Goal: Transaction & Acquisition: Purchase product/service

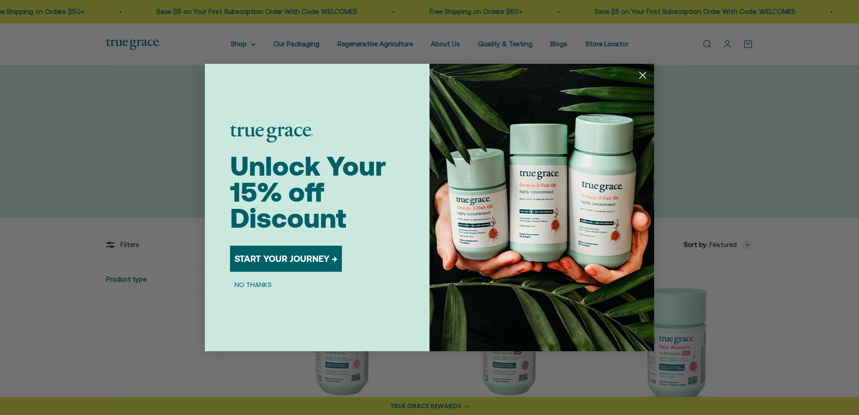
click at [284, 257] on button "START YOUR JOURNEY →" at bounding box center [286, 259] width 112 height 26
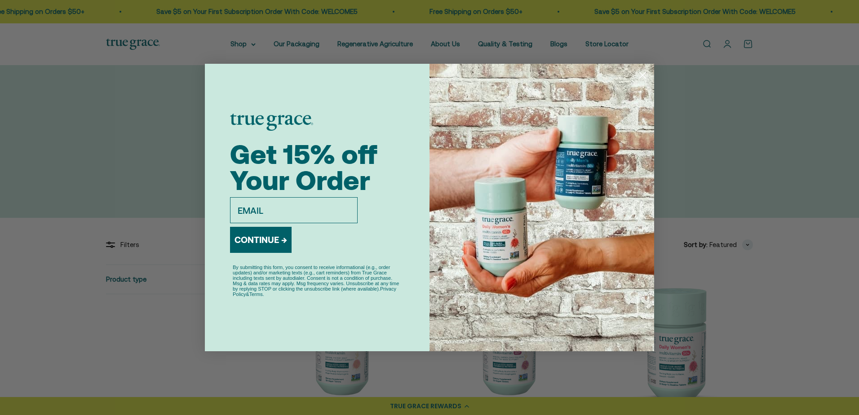
click at [756, 311] on div "Close dialog Get 15% off Your Order email CONTINUE → By submitting this form, y…" at bounding box center [429, 207] width 859 height 415
click at [793, 300] on div "Close dialog Get 15% off Your Order email CONTINUE → By submitting this form, y…" at bounding box center [429, 207] width 859 height 415
click at [644, 77] on icon "Close dialog" at bounding box center [643, 75] width 16 height 16
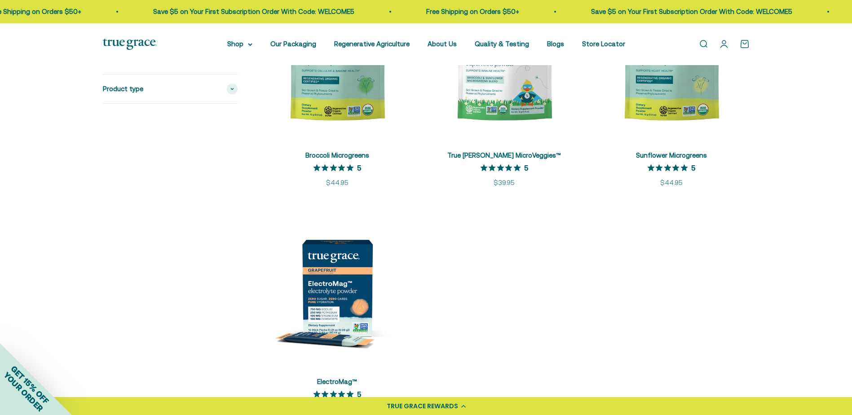
scroll to position [1752, 0]
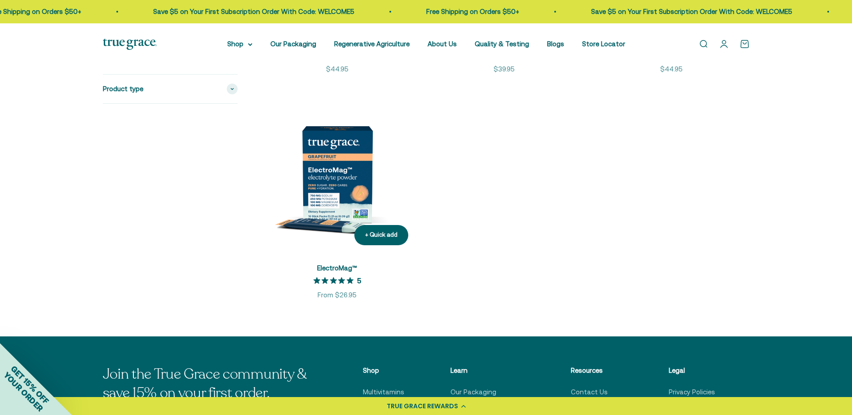
click at [335, 198] on img at bounding box center [337, 174] width 156 height 156
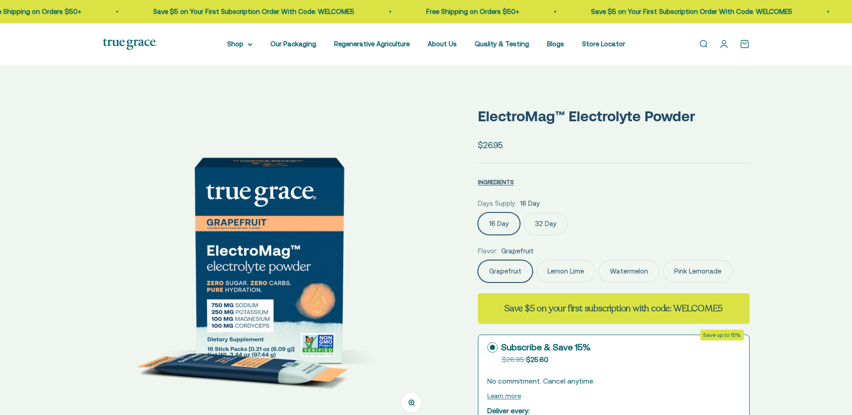
select select "3"
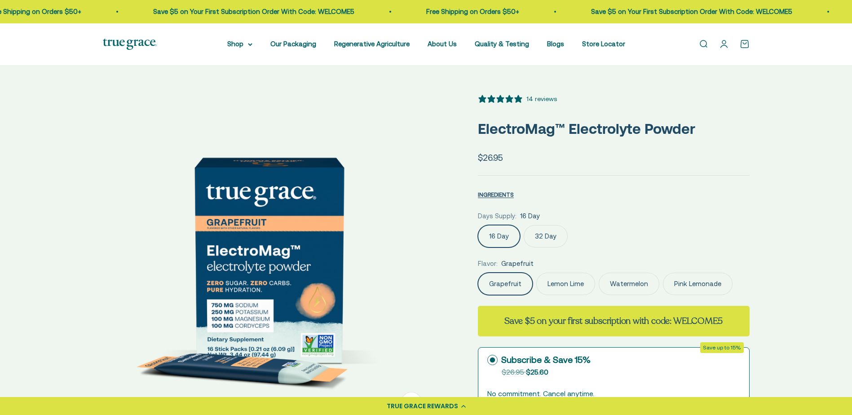
click at [546, 235] on label "32 Day" at bounding box center [546, 236] width 44 height 22
click at [478, 225] on input "32 Day" at bounding box center [478, 225] width 0 height 0
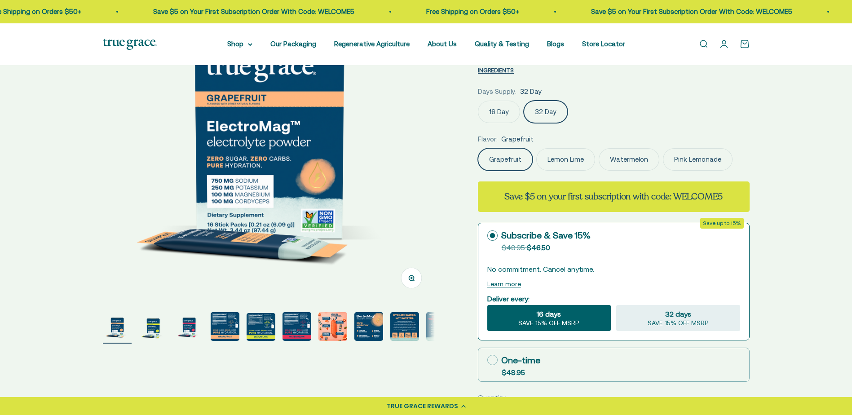
scroll to position [135, 0]
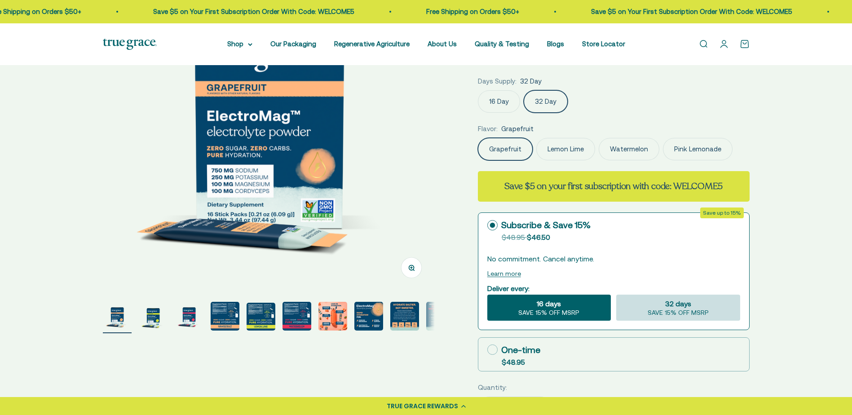
click at [656, 307] on div "32 days SAVE 15% OFF MSRP" at bounding box center [678, 308] width 124 height 26
click at [616, 295] on input "32 days SAVE 15% OFF MSRP" at bounding box center [616, 294] width 0 height 0
radio input "true"
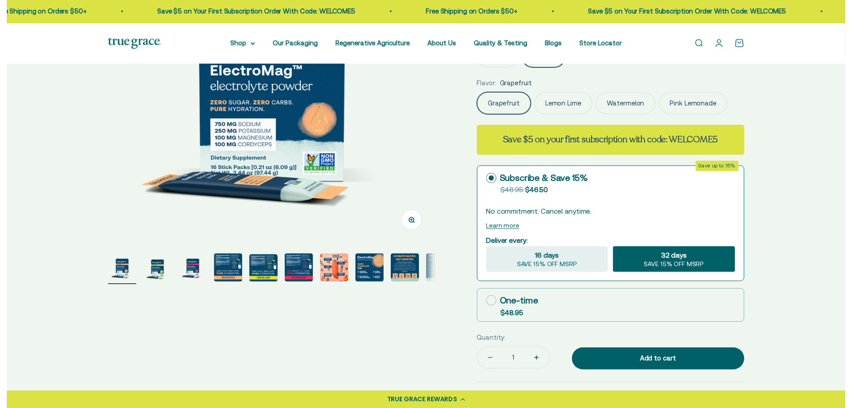
scroll to position [180, 0]
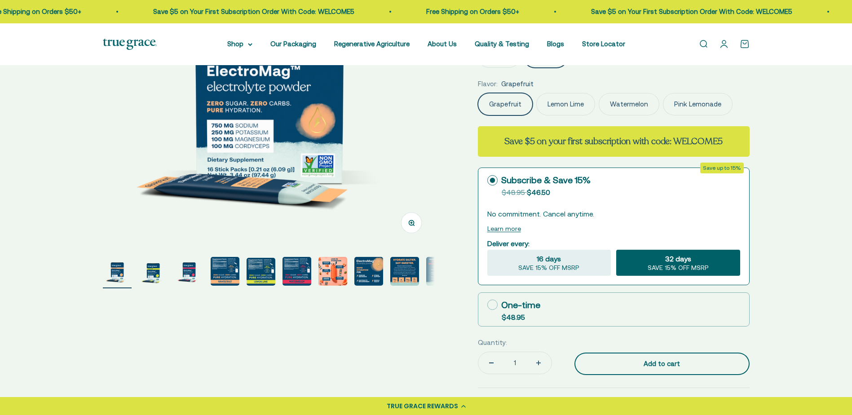
click at [667, 359] on div "Add to cart" at bounding box center [662, 364] width 139 height 11
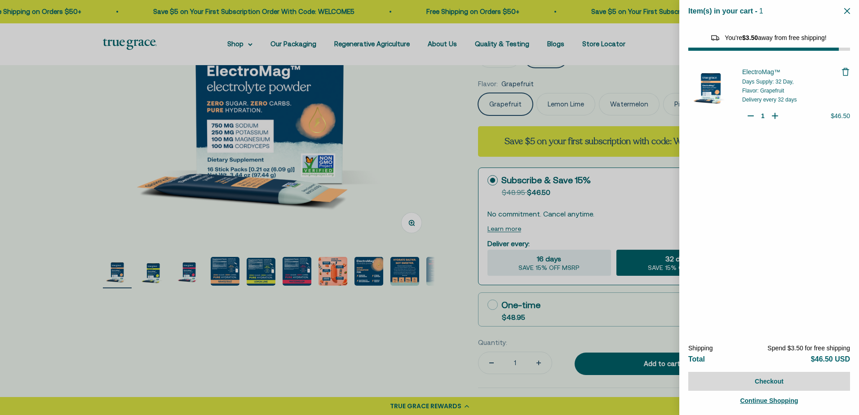
click at [849, 13] on icon "Close" at bounding box center [847, 11] width 6 height 6
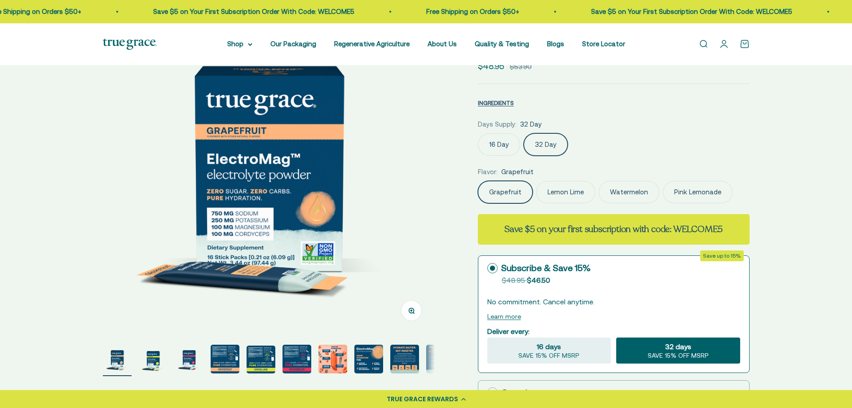
scroll to position [0, 0]
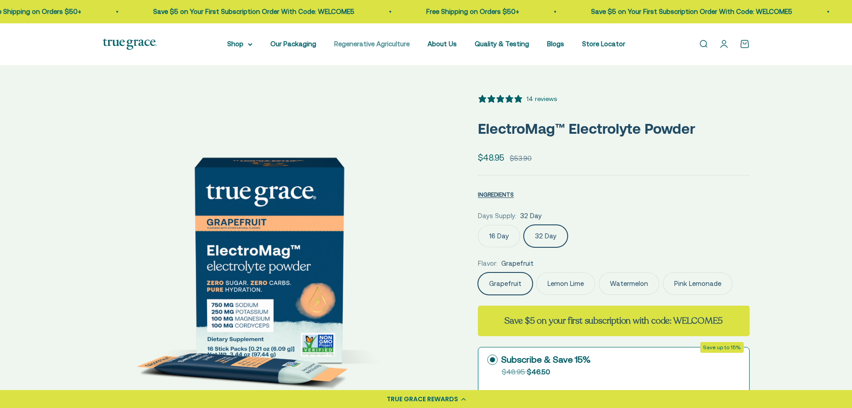
select select "46081071743190"
select select "46108266823894"
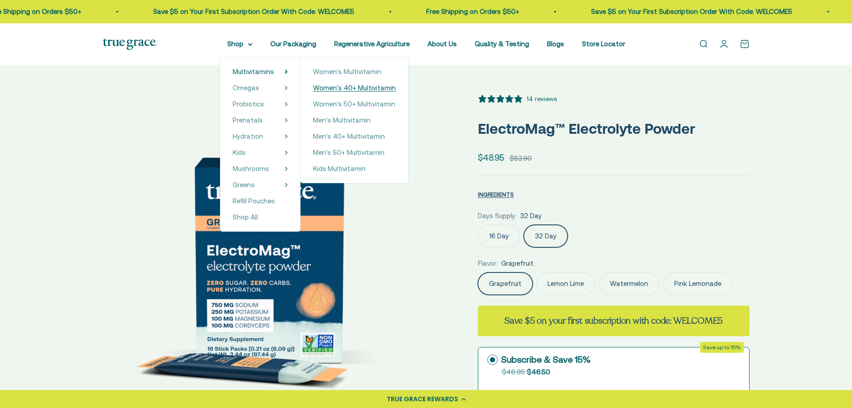
click at [370, 90] on span "Women's 40+ Multivitamin" at bounding box center [354, 88] width 83 height 8
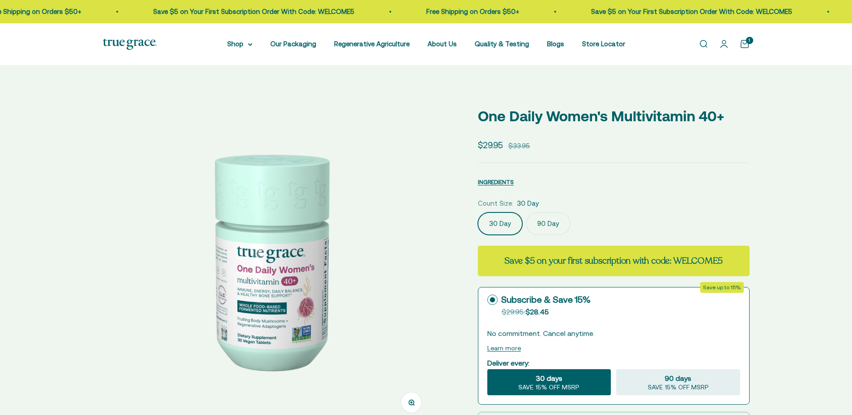
click at [544, 221] on label "90 Day" at bounding box center [548, 224] width 44 height 22
click at [478, 213] on input "90 Day" at bounding box center [478, 212] width 0 height 0
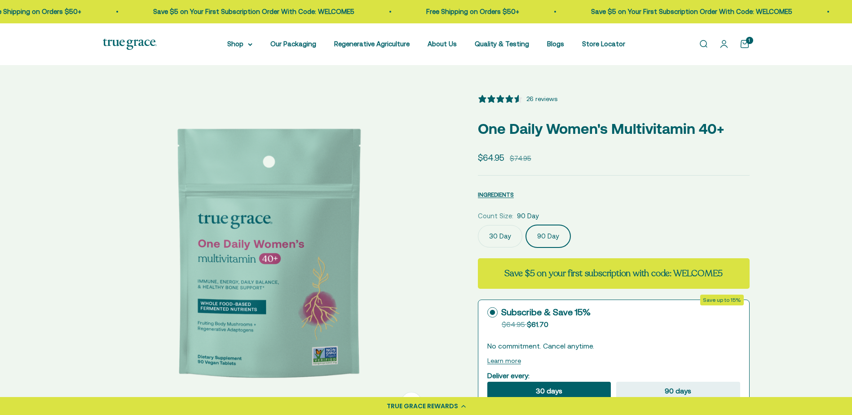
select select "3"
click at [440, 264] on div "Zoom Go to item 1 Go to item 2 Go to item 3 Go to item 4 Go to item 5 Go to ite…" at bounding box center [426, 407] width 647 height 627
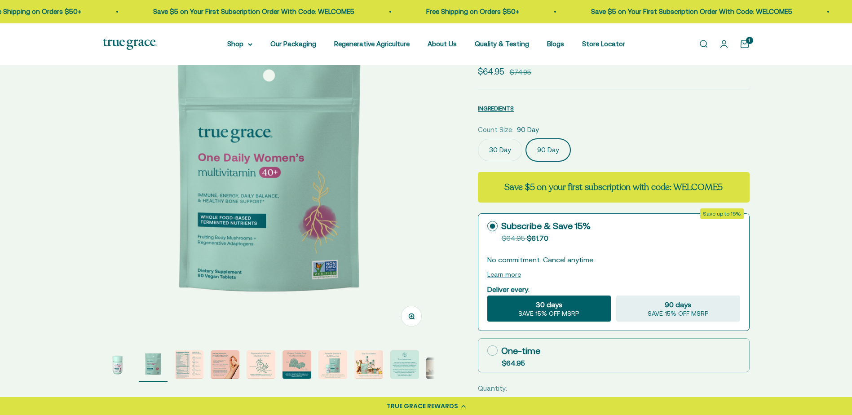
scroll to position [90, 0]
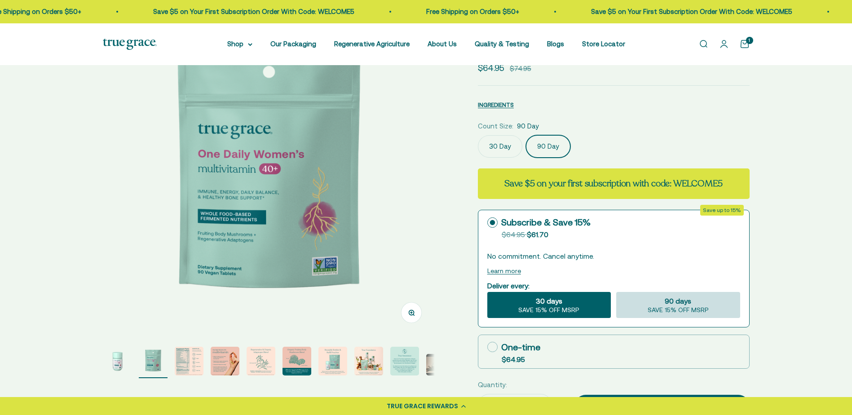
click at [689, 309] on span "SAVE 15% OFF MSRP" at bounding box center [678, 310] width 61 height 8
click at [616, 292] on input "90 days SAVE 15% OFF MSRP" at bounding box center [616, 292] width 0 height 0
radio input "true"
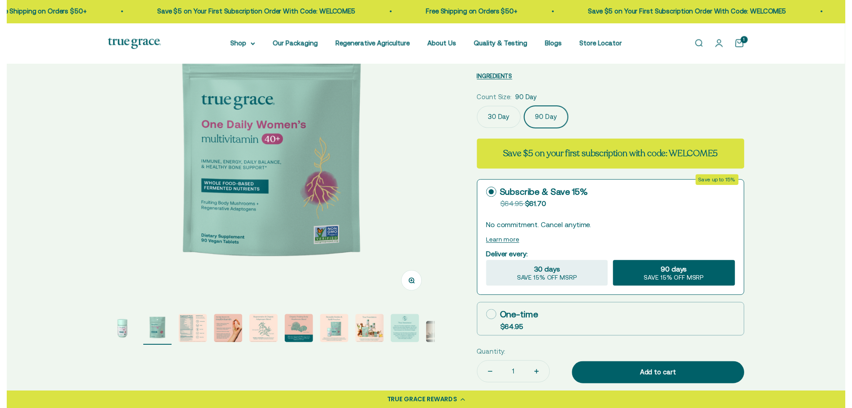
scroll to position [135, 0]
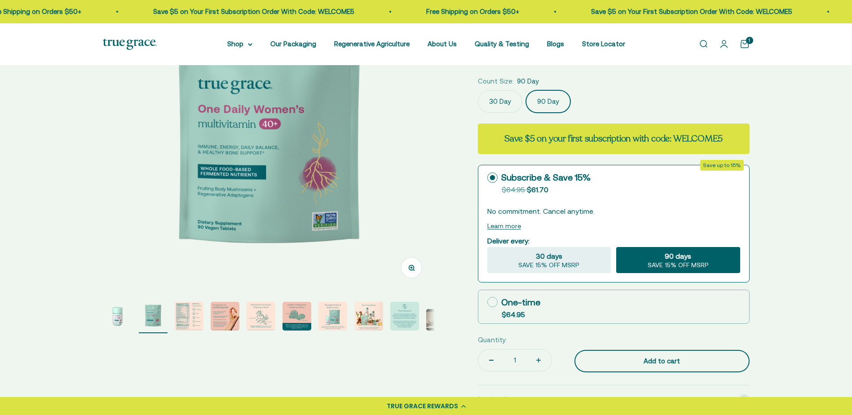
click at [660, 359] on div "Add to cart" at bounding box center [662, 361] width 139 height 11
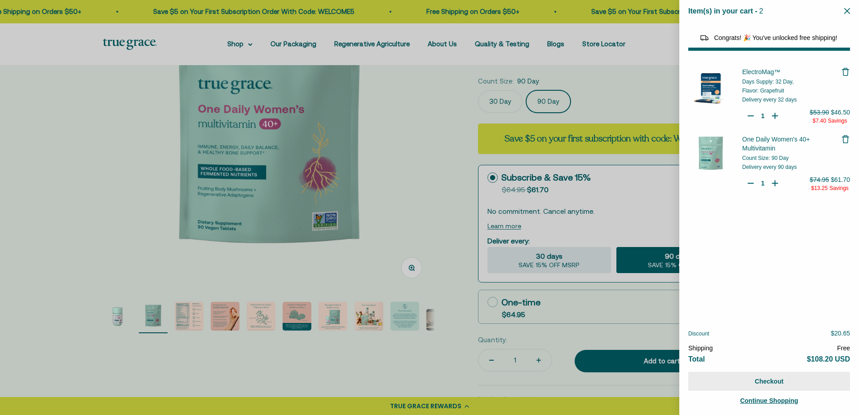
select select "46081071743190"
select select "46108266823894"
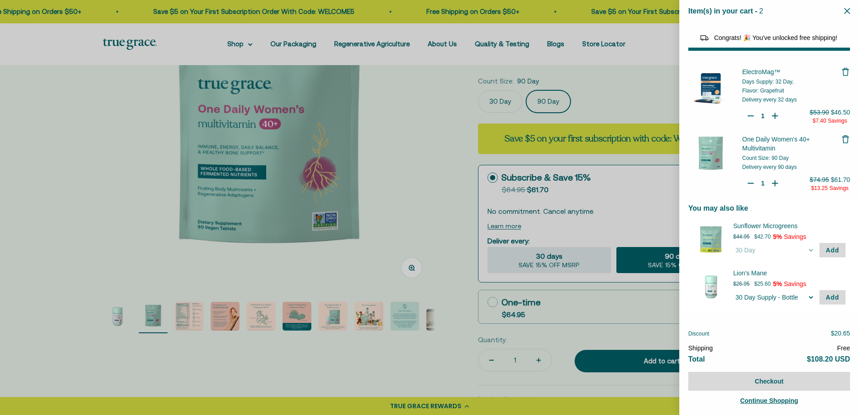
click at [413, 175] on div at bounding box center [429, 207] width 859 height 415
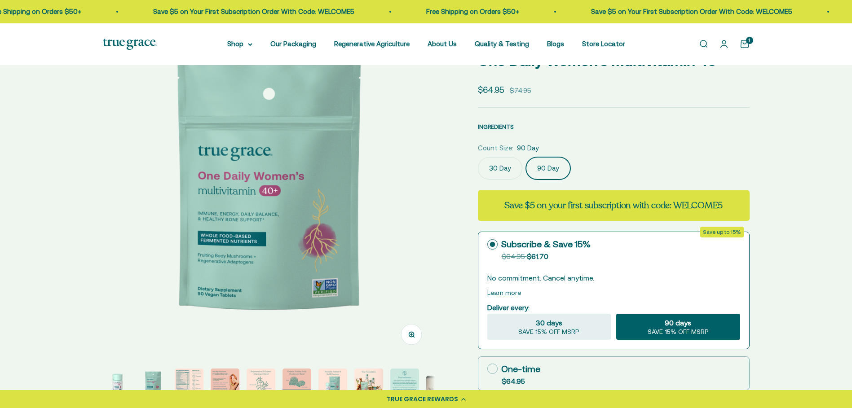
scroll to position [0, 0]
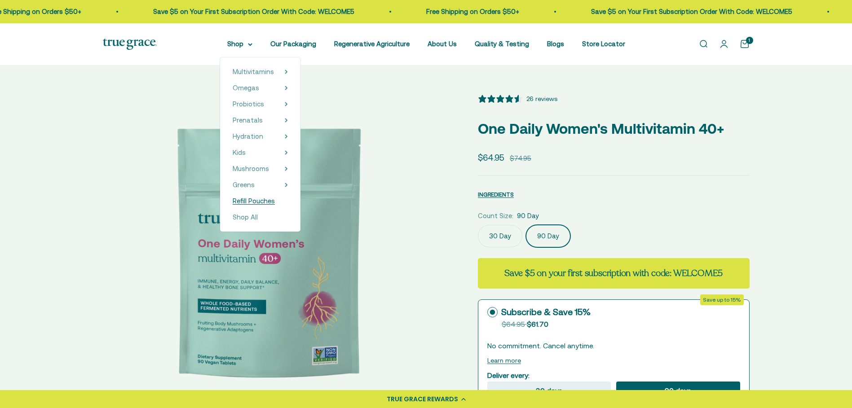
click at [262, 198] on span "Refill Pouches" at bounding box center [254, 201] width 42 height 8
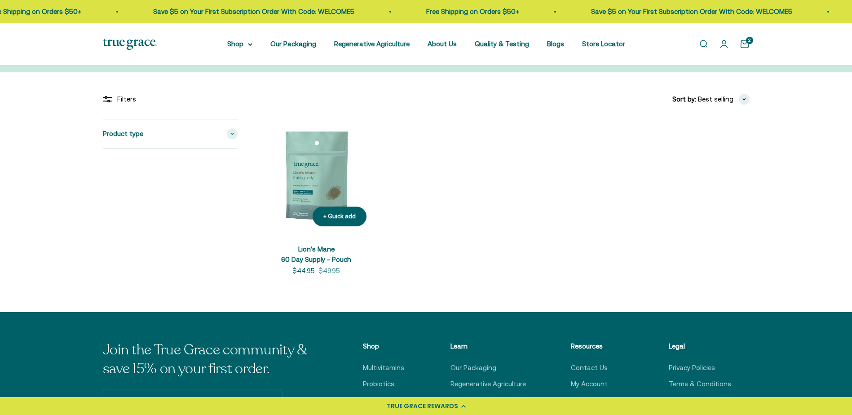
click at [331, 178] on img at bounding box center [316, 176] width 115 height 115
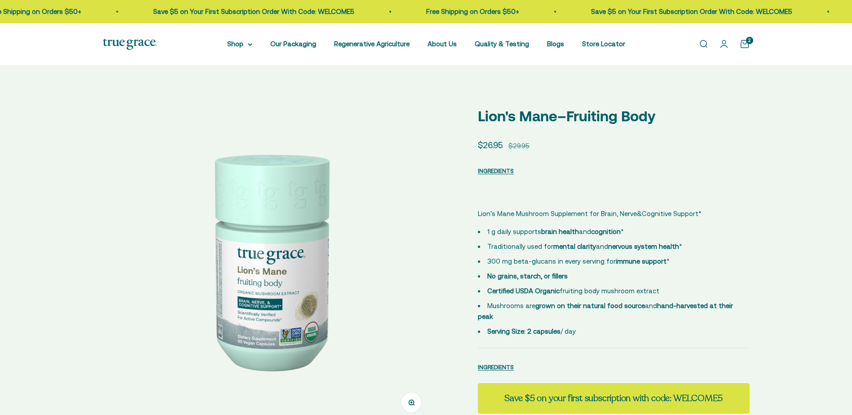
select select "3"
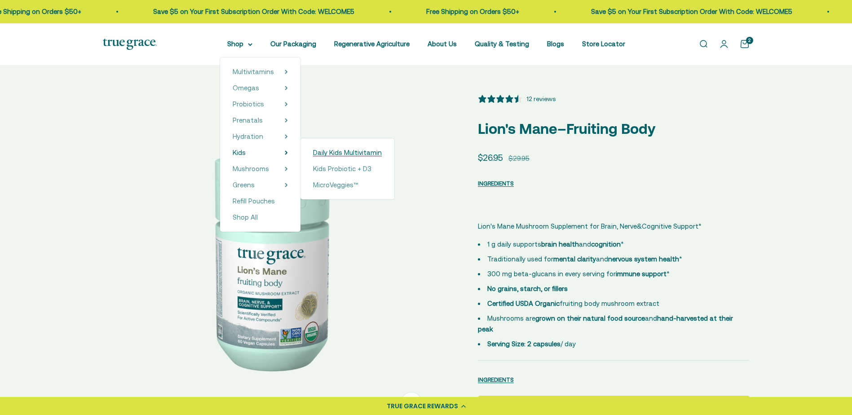
click at [343, 154] on span "Daily Kids Multivitamin" at bounding box center [347, 153] width 69 height 8
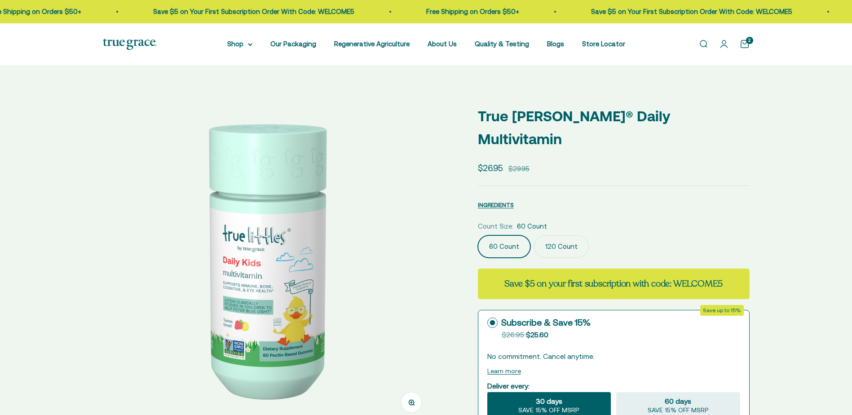
click at [566, 235] on label "120 Count" at bounding box center [561, 246] width 55 height 22
click at [478, 235] on input "120 Count" at bounding box center [478, 235] width 0 height 0
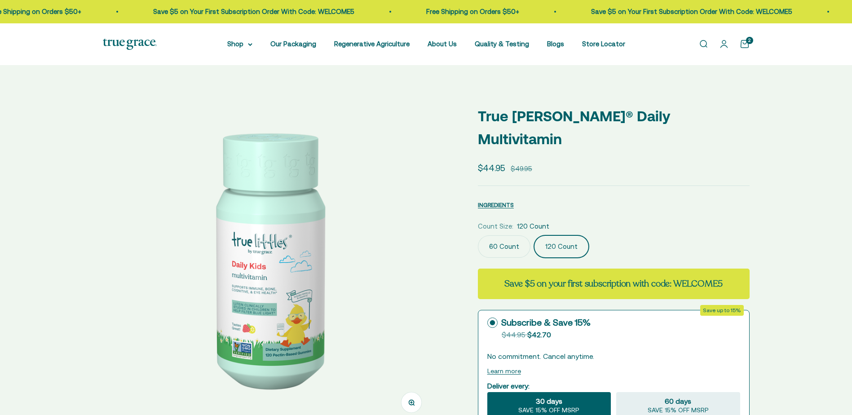
select select "3"
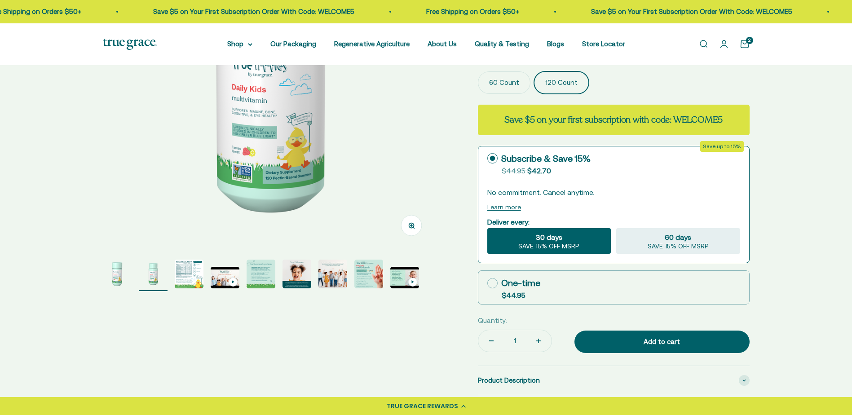
scroll to position [180, 0]
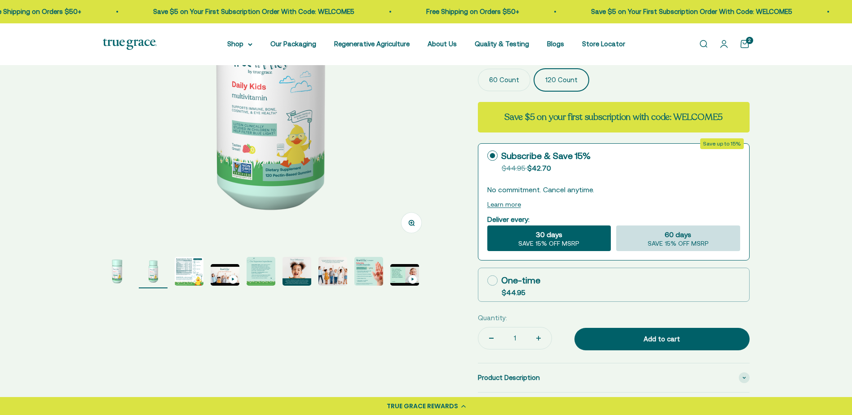
click at [684, 229] on span "60 days" at bounding box center [678, 234] width 27 height 11
click at [616, 225] on input "60 days SAVE 15% OFF MSRP" at bounding box center [616, 225] width 0 height 0
radio input "true"
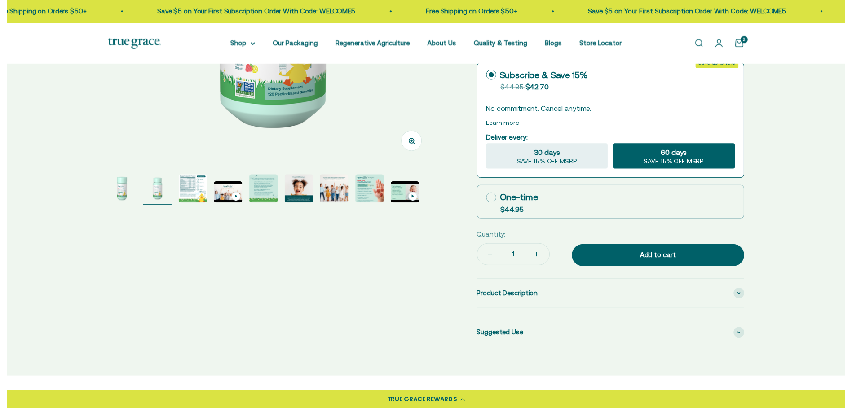
scroll to position [270, 0]
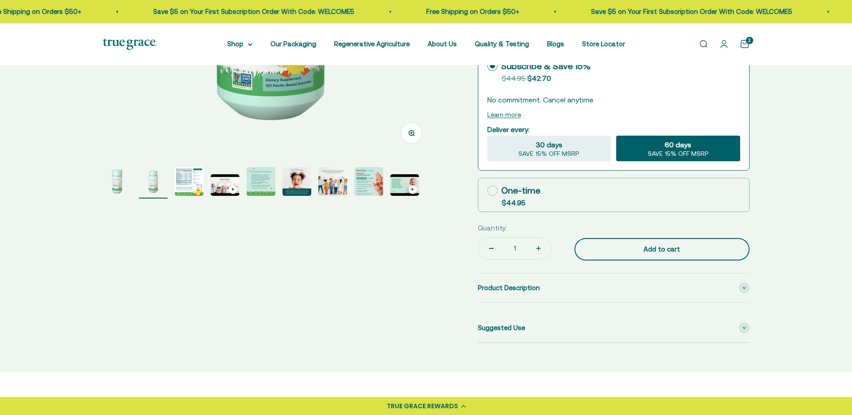
click at [654, 244] on div "Add to cart" at bounding box center [662, 249] width 139 height 11
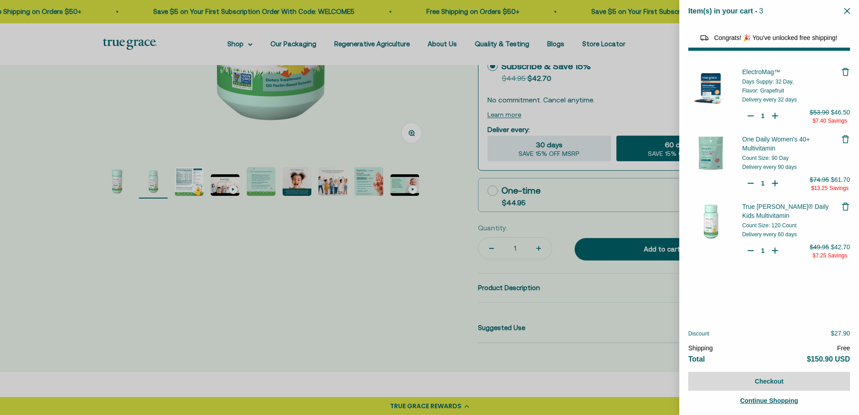
select select "46081071743190"
select select "46108266823894"
click at [447, 120] on div at bounding box center [429, 207] width 859 height 415
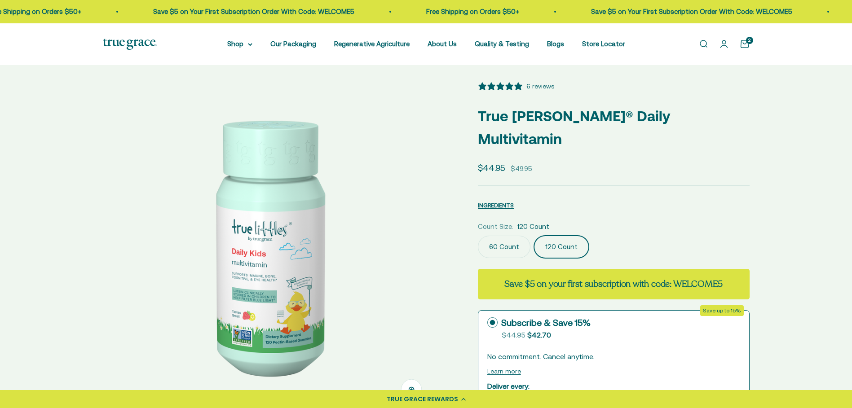
scroll to position [0, 0]
